Goal: Navigation & Orientation: Find specific page/section

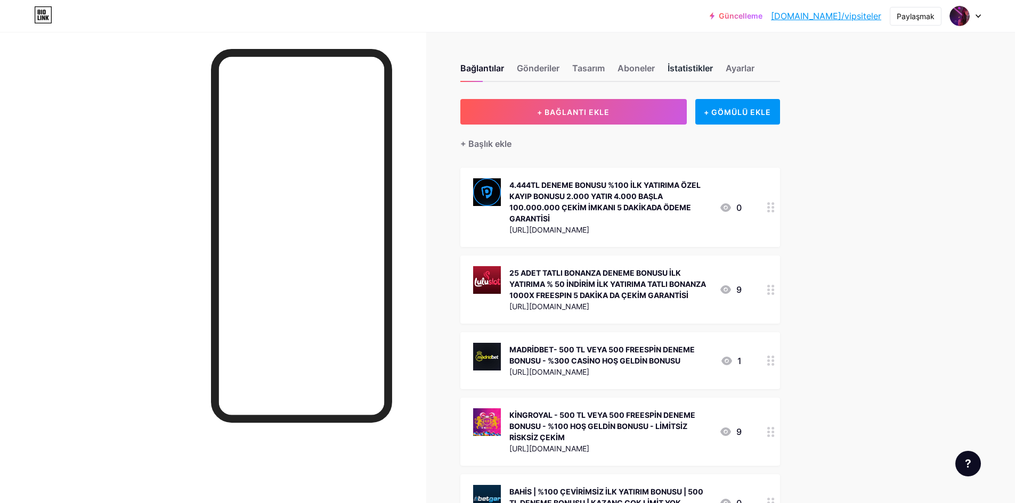
click at [677, 73] on div "İstatistikler" at bounding box center [689, 71] width 45 height 19
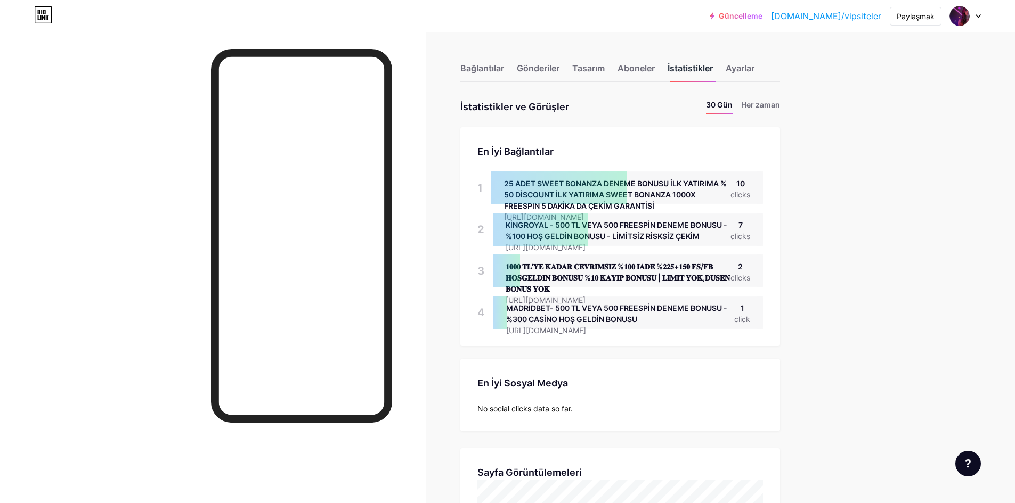
scroll to position [503, 1015]
click at [636, 68] on font "Aboneler" at bounding box center [635, 68] width 37 height 11
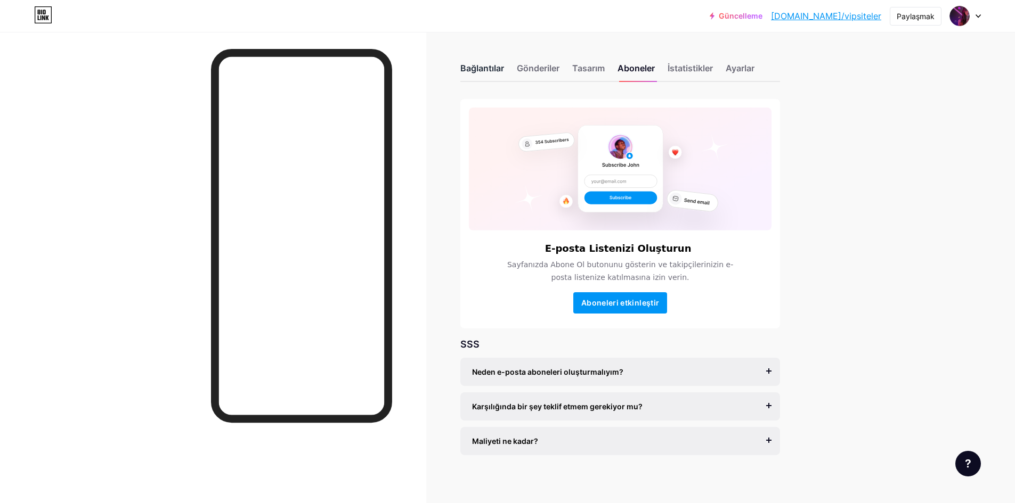
click at [491, 62] on div "Bağlantılar" at bounding box center [482, 71] width 44 height 19
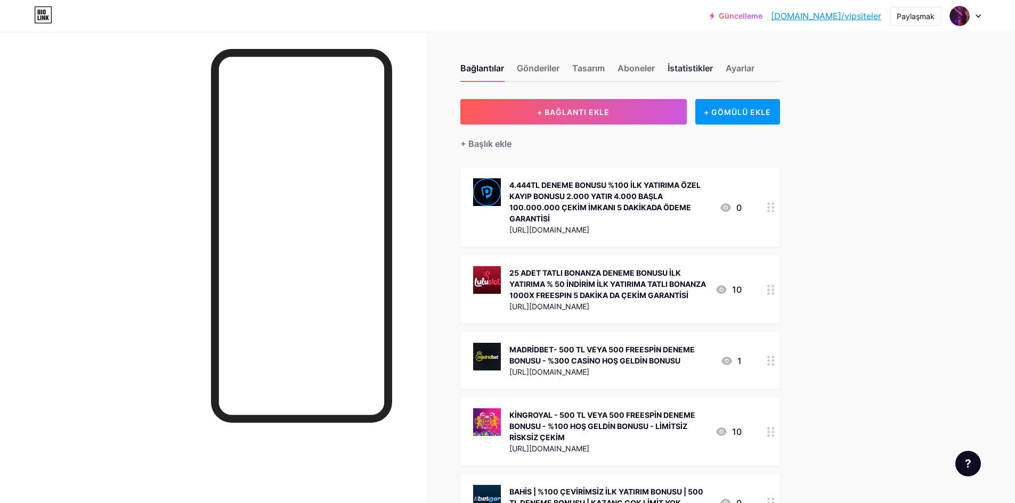
click at [700, 71] on font "İstatistikler" at bounding box center [689, 68] width 45 height 11
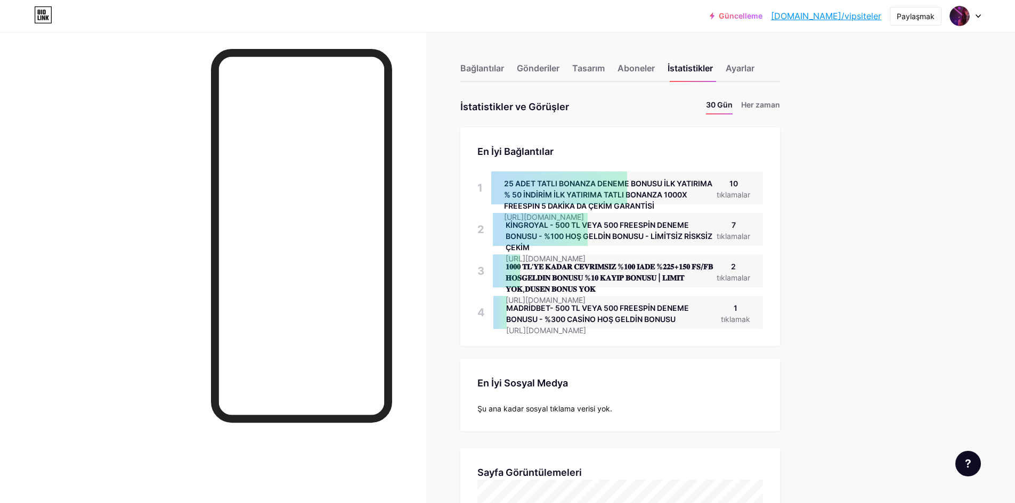
scroll to position [503, 1015]
click at [757, 105] on font "Her zaman" at bounding box center [760, 104] width 39 height 9
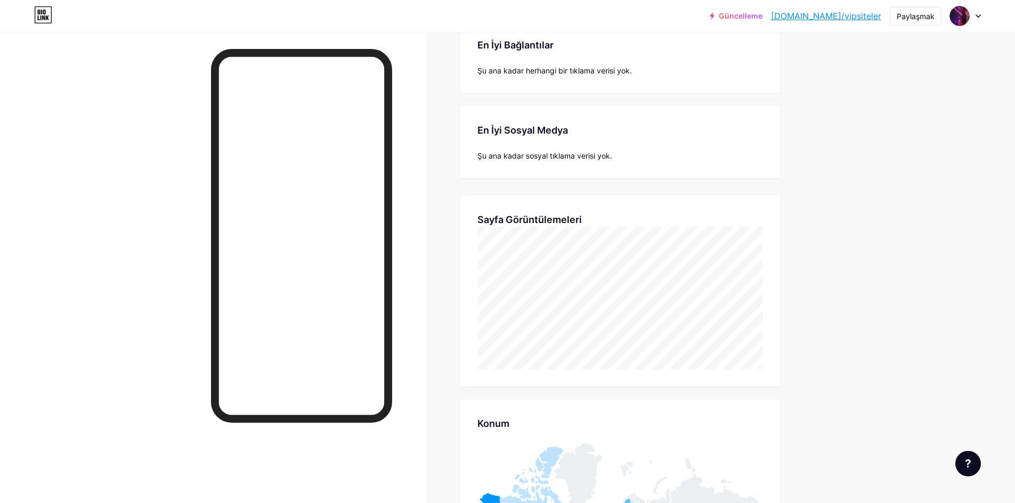
scroll to position [0, 0]
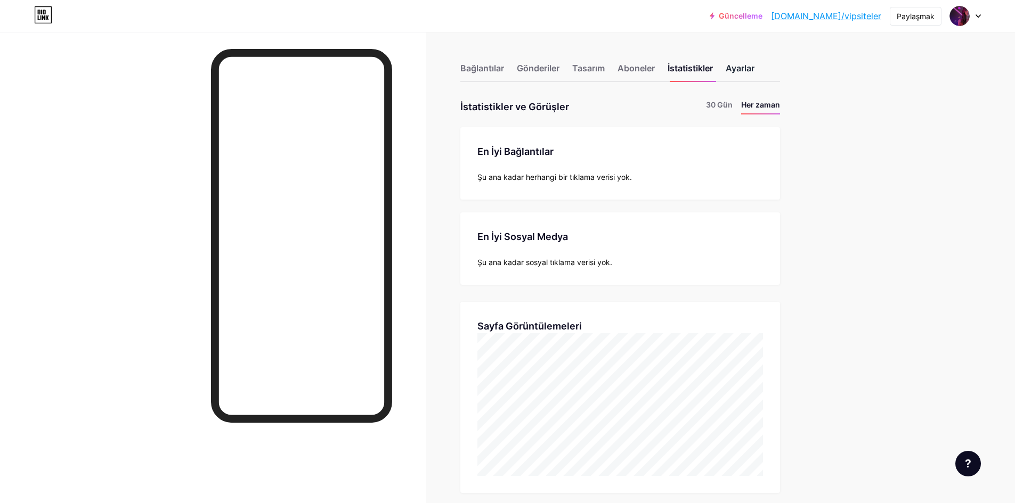
click at [737, 72] on font "Ayarlar" at bounding box center [739, 68] width 29 height 11
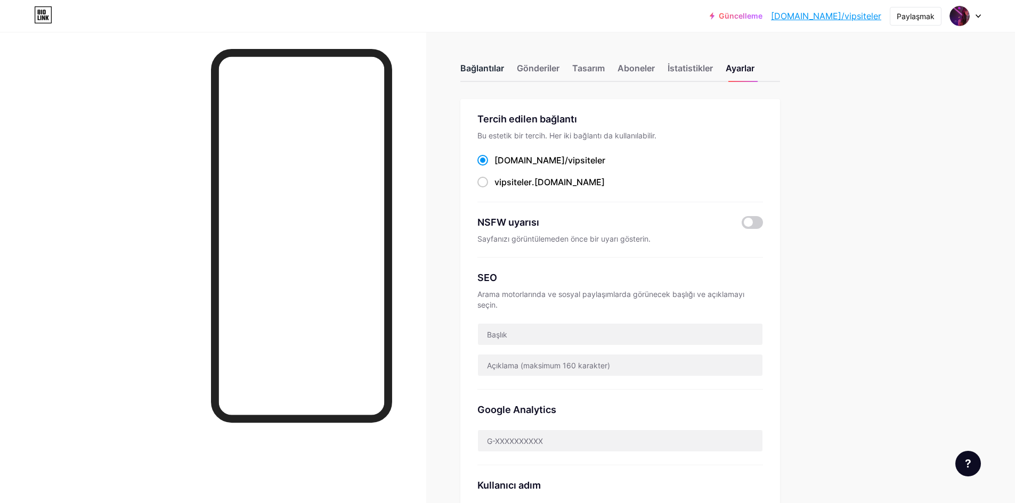
click at [497, 78] on div "Bağlantılar" at bounding box center [482, 71] width 44 height 19
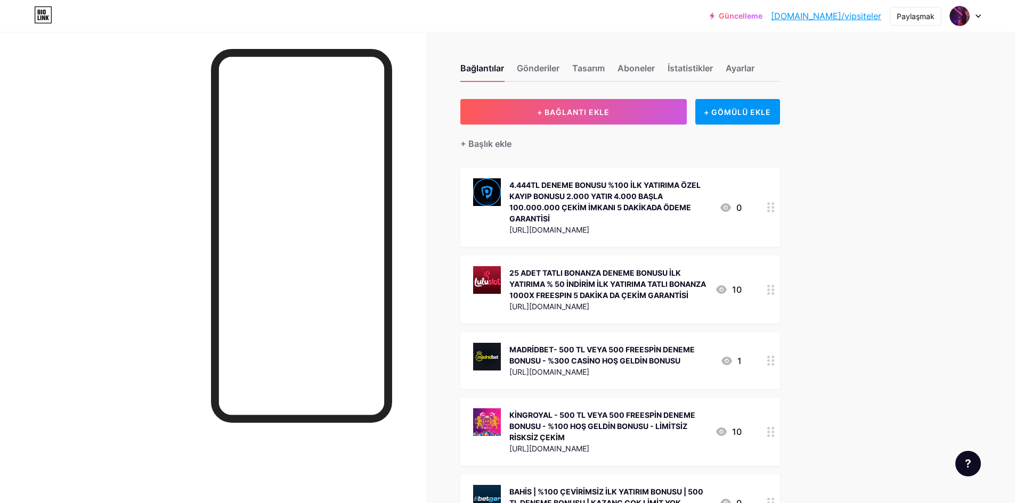
click at [973, 14] on div at bounding box center [965, 15] width 31 height 19
